Goal: Task Accomplishment & Management: Use online tool/utility

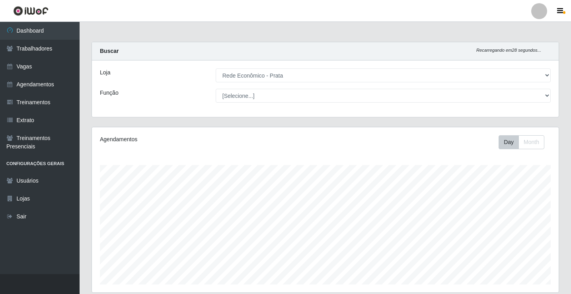
select select "192"
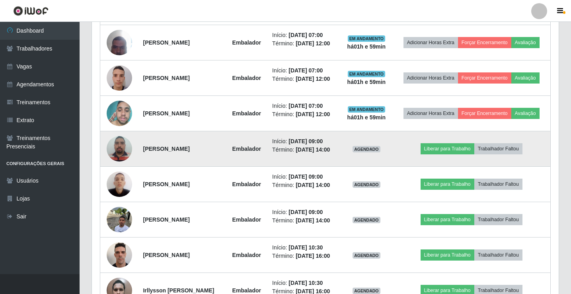
scroll to position [324, 0]
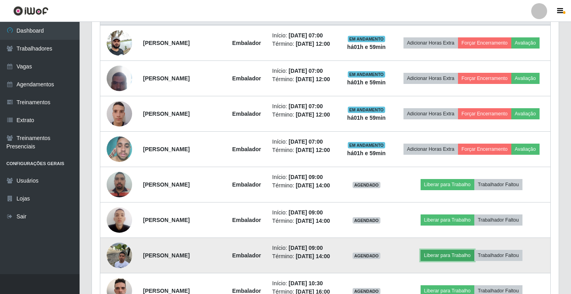
click at [437, 256] on button "Liberar para Trabalho" at bounding box center [448, 255] width 54 height 11
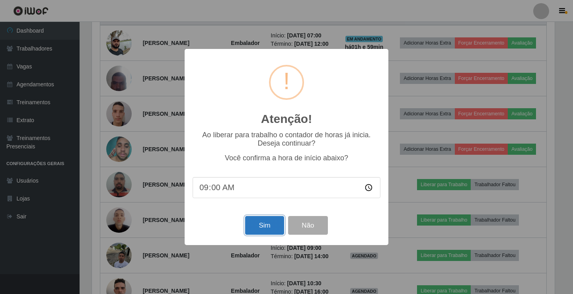
click at [260, 222] on button "Sim" at bounding box center [264, 225] width 39 height 19
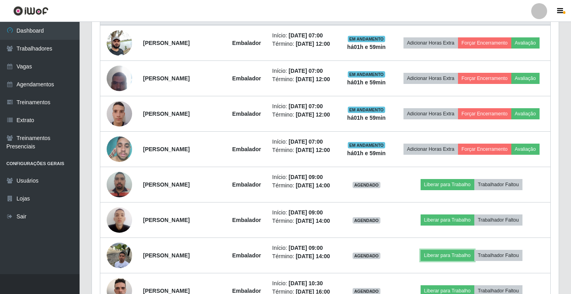
scroll to position [165, 467]
click at [421, 250] on button "Liberar para Trabalho" at bounding box center [448, 255] width 54 height 11
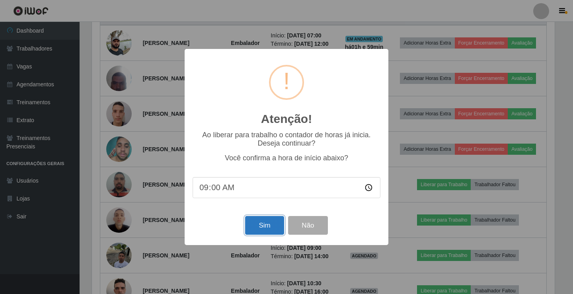
click at [266, 231] on button "Sim" at bounding box center [264, 225] width 39 height 19
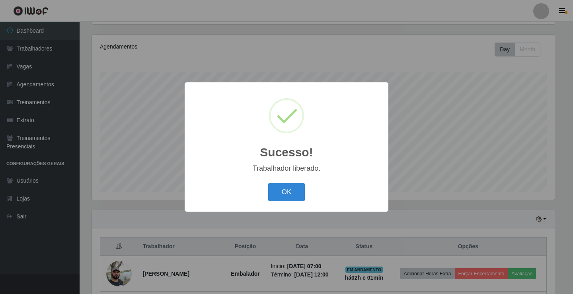
click at [268, 183] on button "OK" at bounding box center [286, 192] width 37 height 19
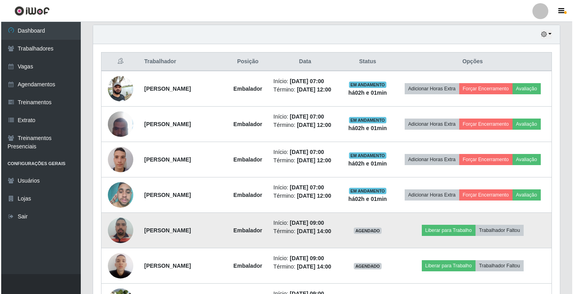
scroll to position [292, 0]
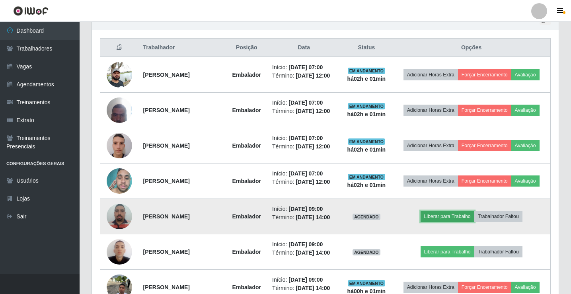
click at [449, 216] on button "Liberar para Trabalho" at bounding box center [448, 216] width 54 height 11
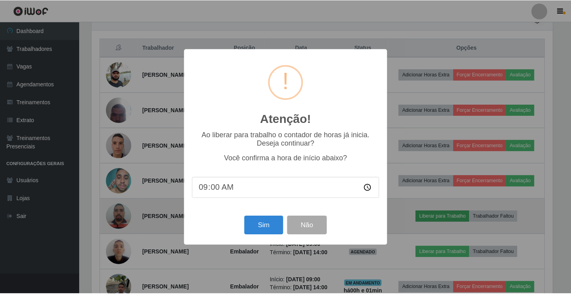
scroll to position [165, 463]
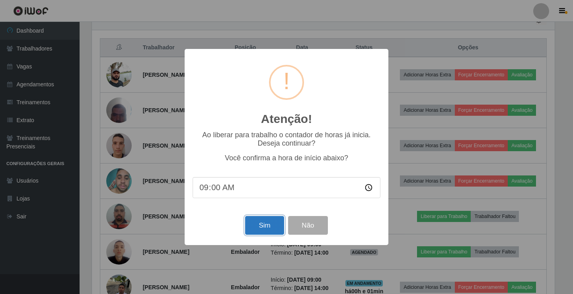
click at [258, 229] on button "Sim" at bounding box center [264, 225] width 39 height 19
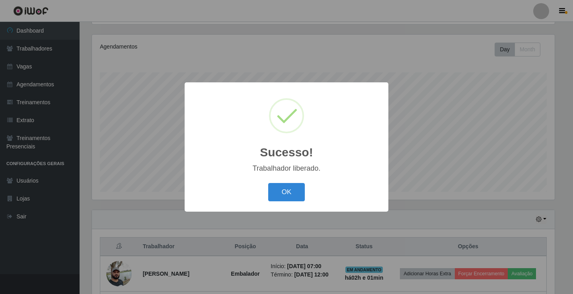
click at [268, 183] on button "OK" at bounding box center [286, 192] width 37 height 19
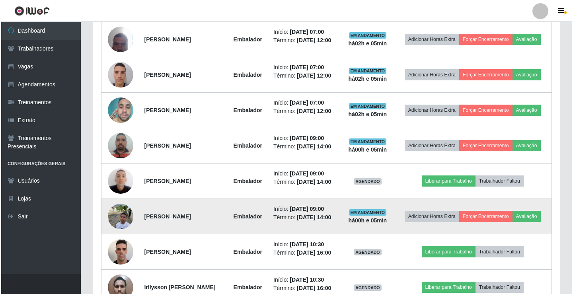
scroll to position [371, 0]
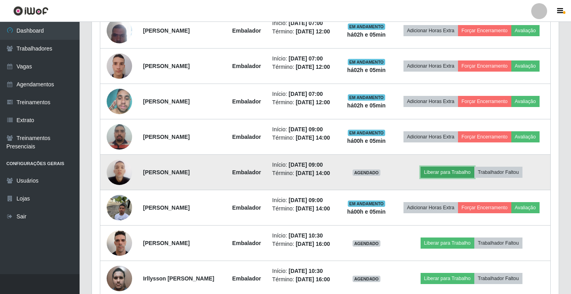
click at [464, 176] on button "Liberar para Trabalho" at bounding box center [448, 172] width 54 height 11
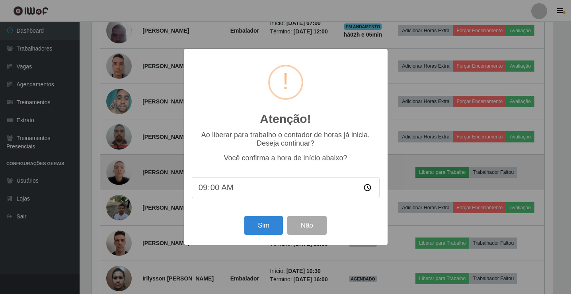
scroll to position [165, 463]
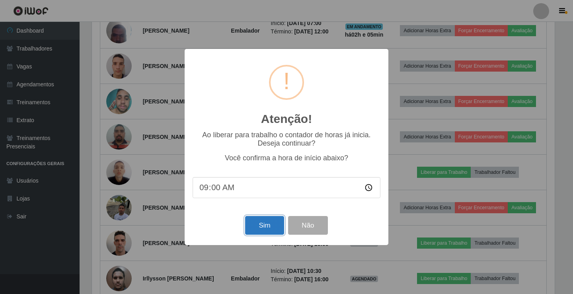
click at [273, 228] on button "Sim" at bounding box center [264, 225] width 39 height 19
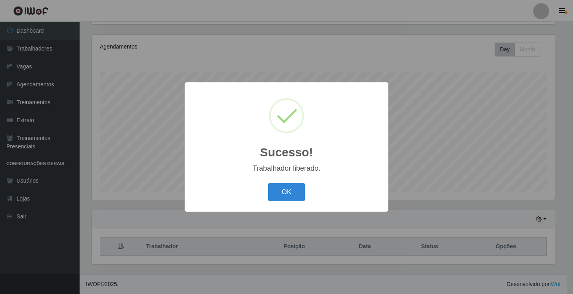
click at [268, 183] on button "OK" at bounding box center [286, 192] width 37 height 19
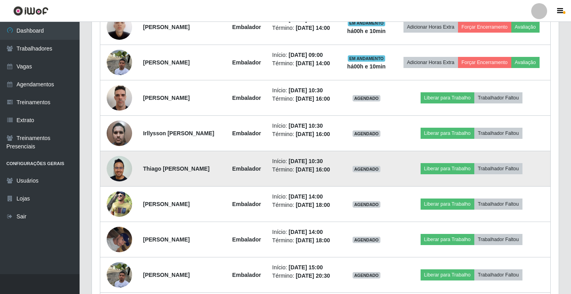
scroll to position [531, 0]
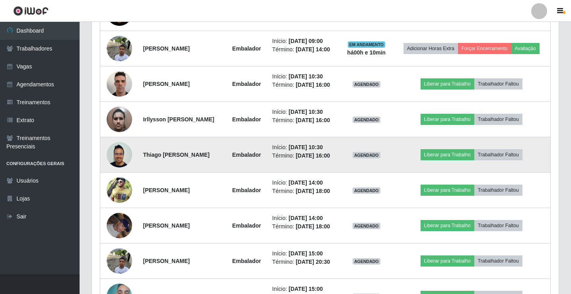
click at [113, 156] on img at bounding box center [119, 154] width 25 height 25
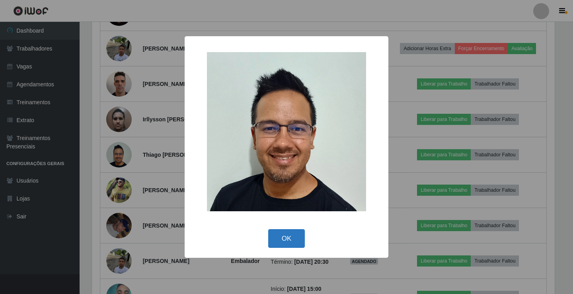
click at [299, 240] on button "OK" at bounding box center [286, 238] width 37 height 19
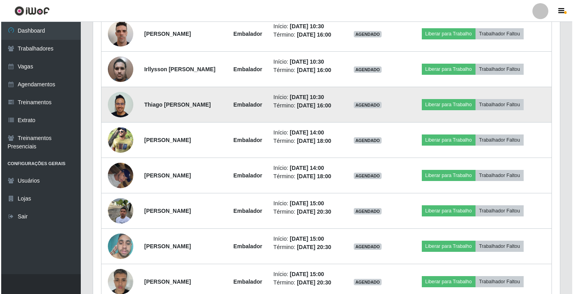
scroll to position [570, 0]
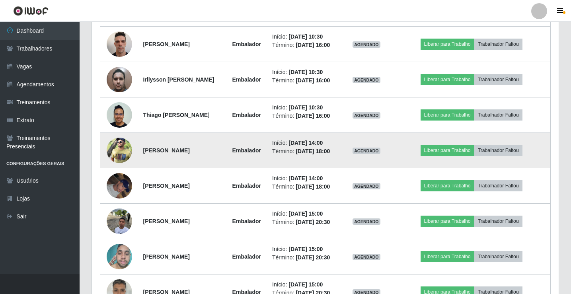
click at [121, 148] on img at bounding box center [119, 150] width 25 height 38
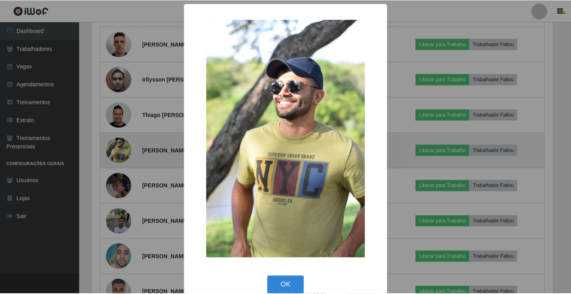
scroll to position [165, 463]
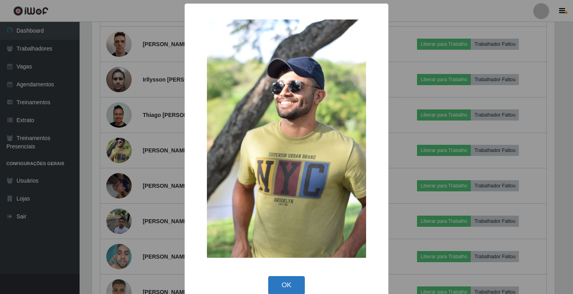
click at [284, 288] on button "OK" at bounding box center [286, 285] width 37 height 19
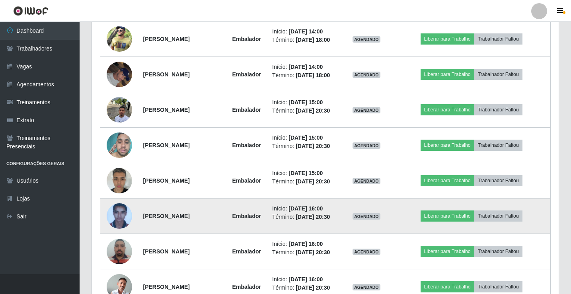
scroll to position [722, 0]
